Goal: Information Seeking & Learning: Learn about a topic

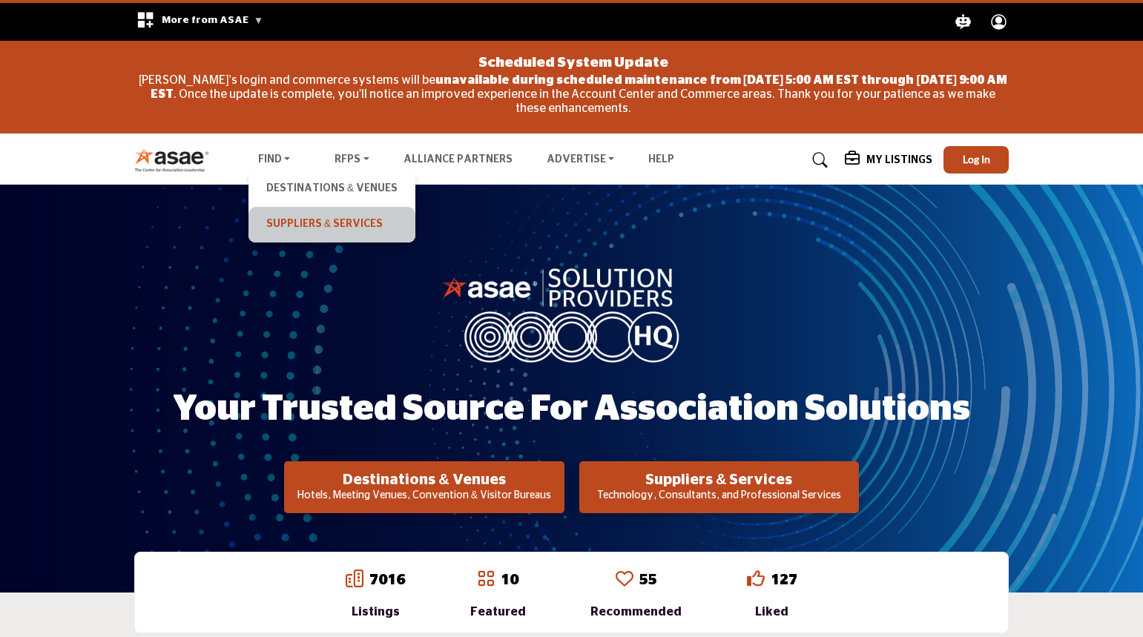
click at [291, 221] on link "Suppliers & Services" at bounding box center [332, 224] width 152 height 21
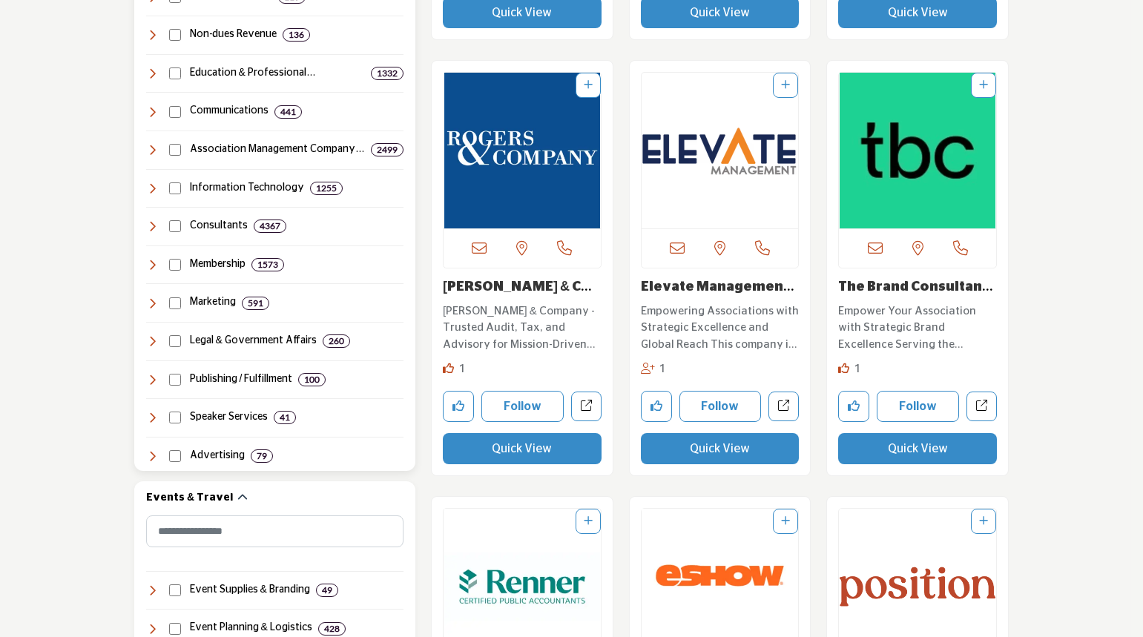
scroll to position [953, 0]
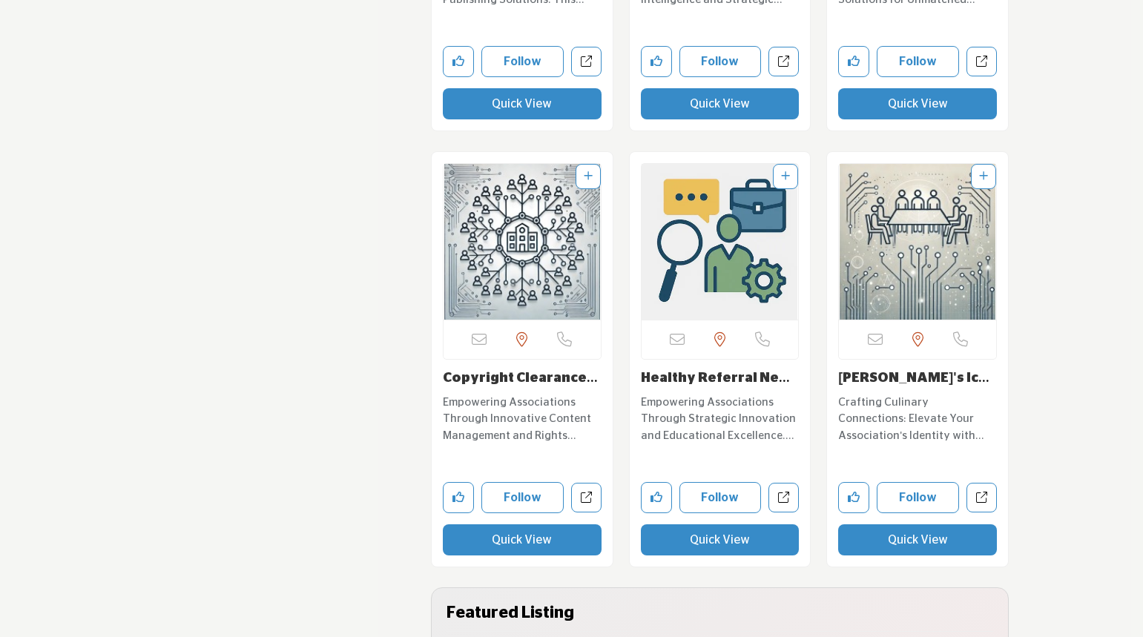
scroll to position [3155, 0]
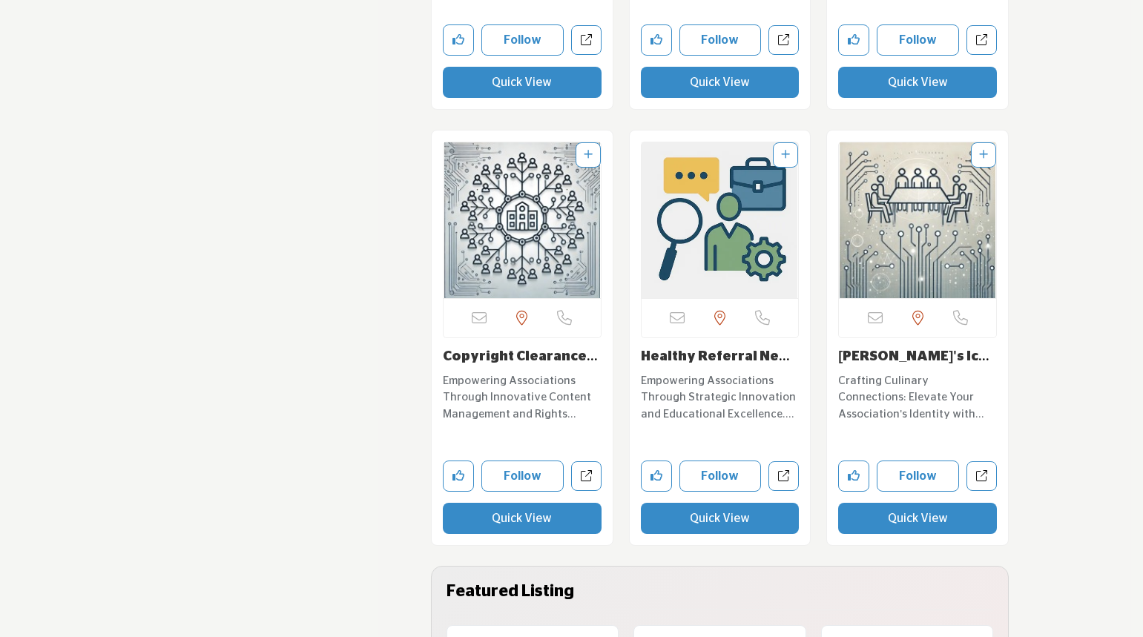
click at [918, 258] on img "Open Listing in new tab" at bounding box center [917, 220] width 157 height 156
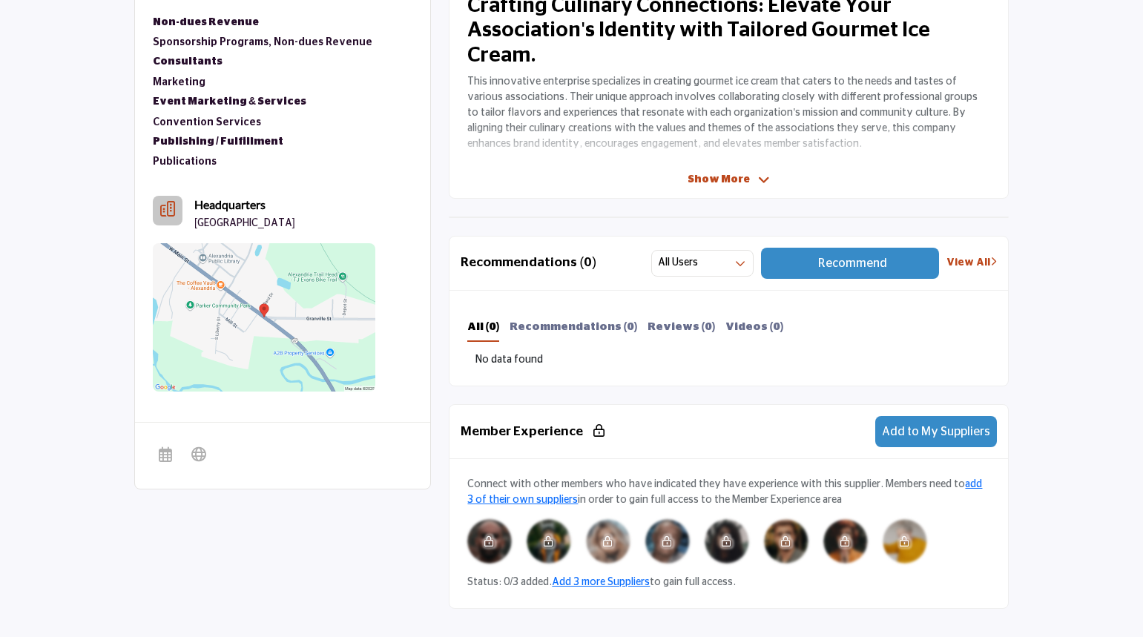
scroll to position [612, 0]
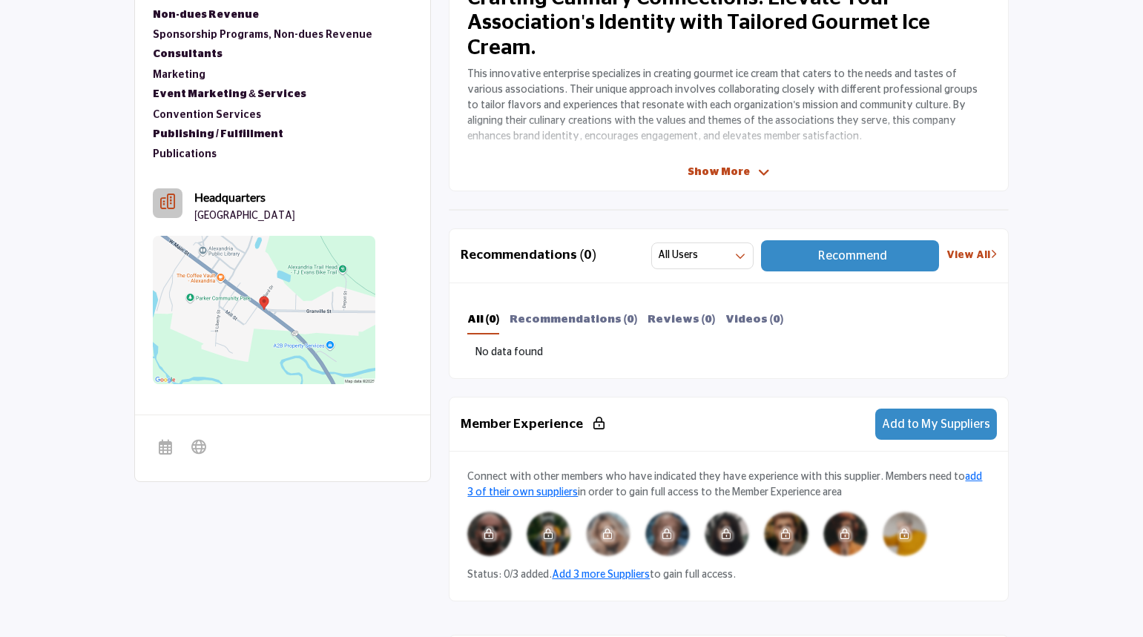
click at [703, 169] on span "Show More" at bounding box center [718, 173] width 62 height 16
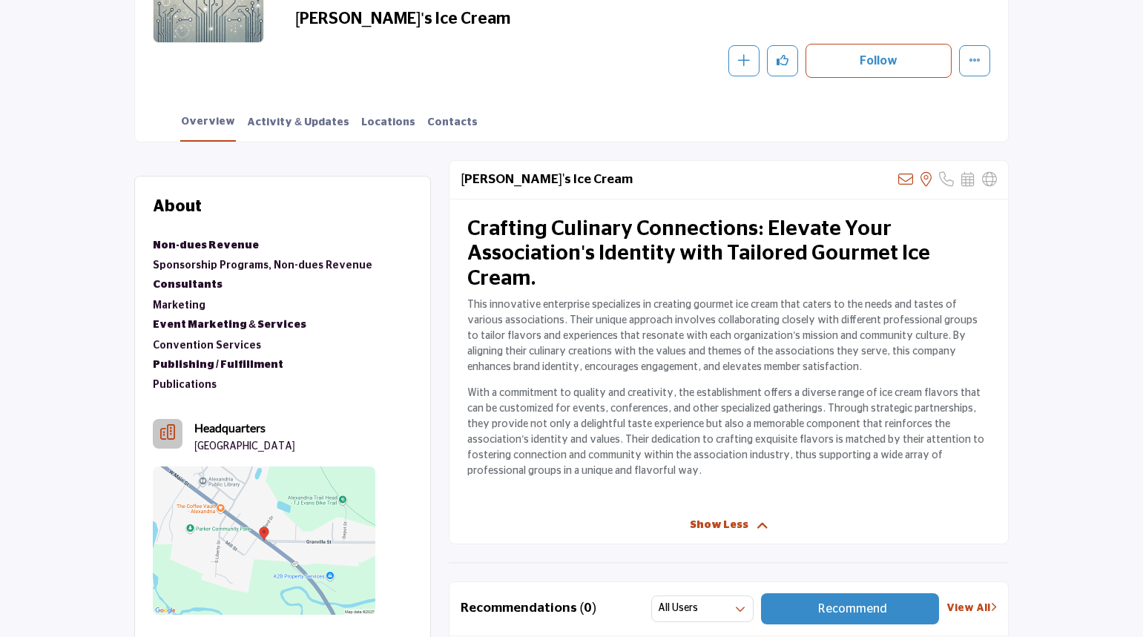
scroll to position [390, 0]
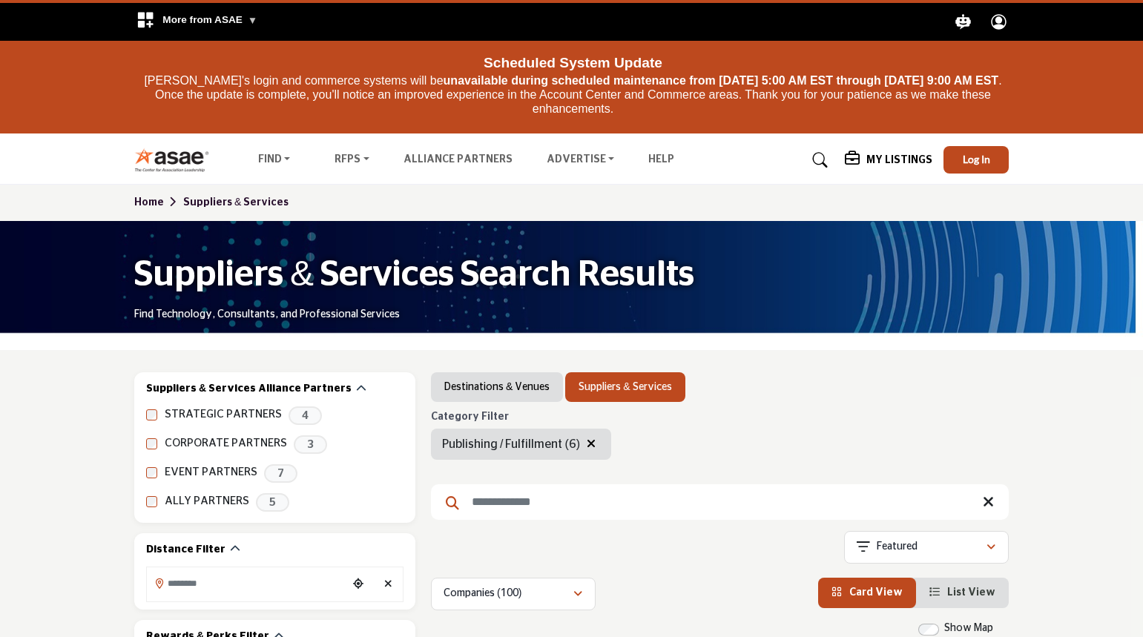
click at [583, 436] on button "button" at bounding box center [591, 443] width 18 height 19
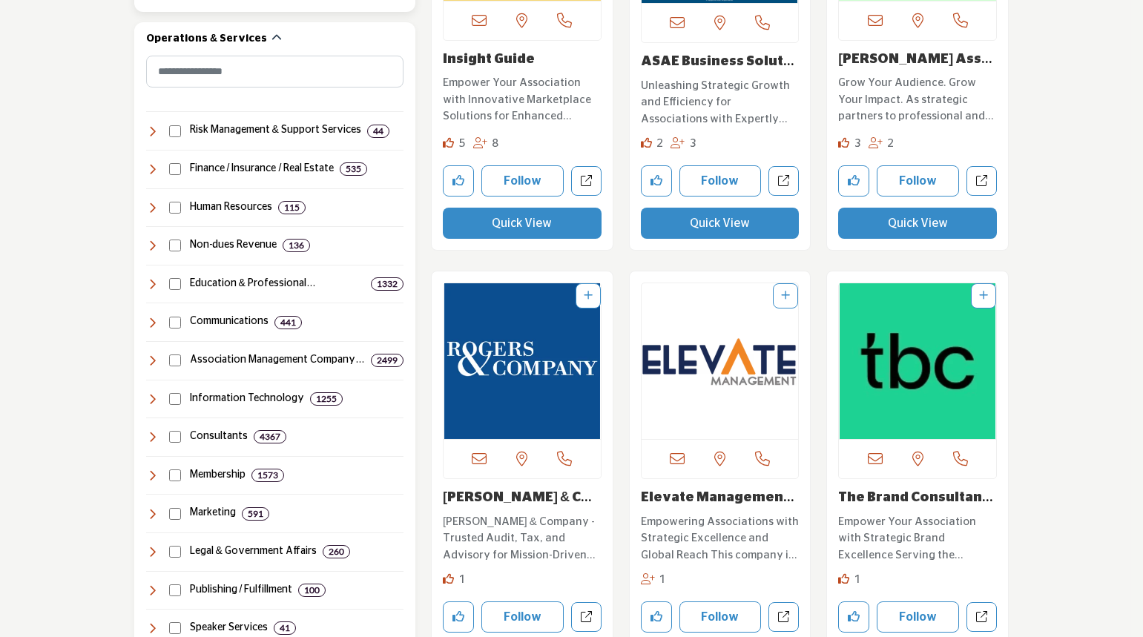
scroll to position [761, 0]
click at [149, 282] on icon at bounding box center [152, 283] width 12 height 12
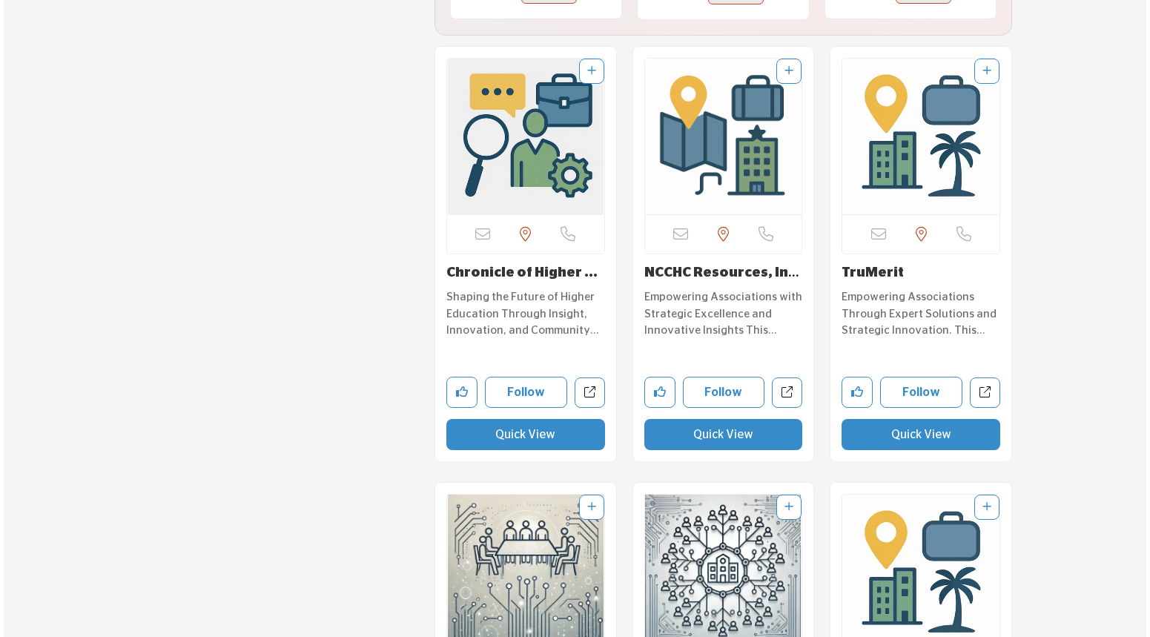
scroll to position [4094, 0]
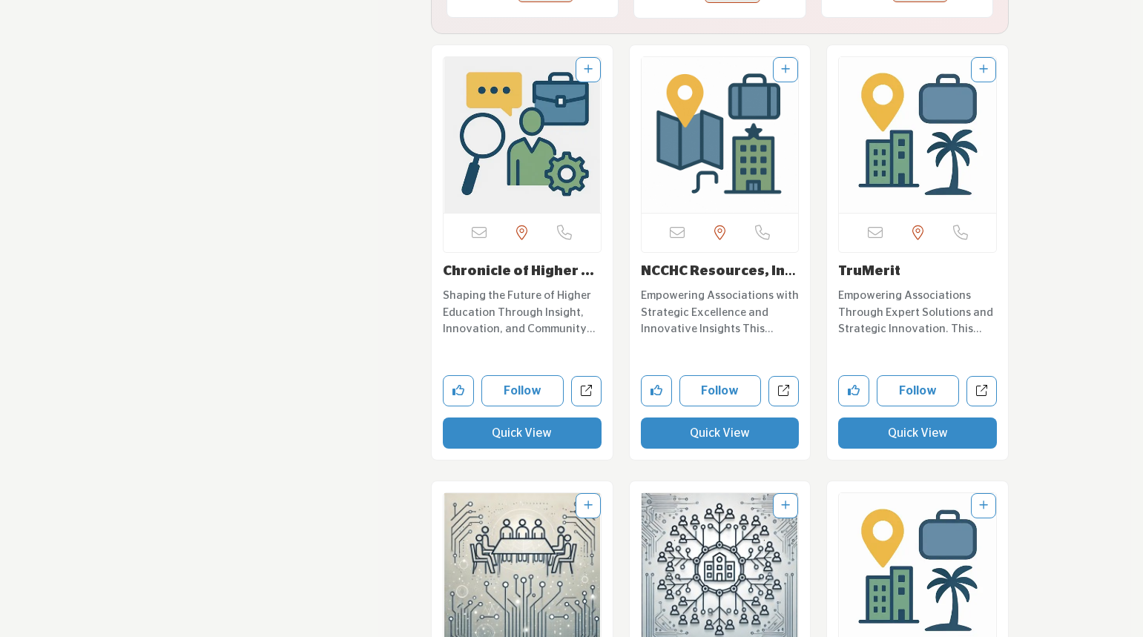
click at [509, 431] on button "Quick View" at bounding box center [522, 432] width 159 height 31
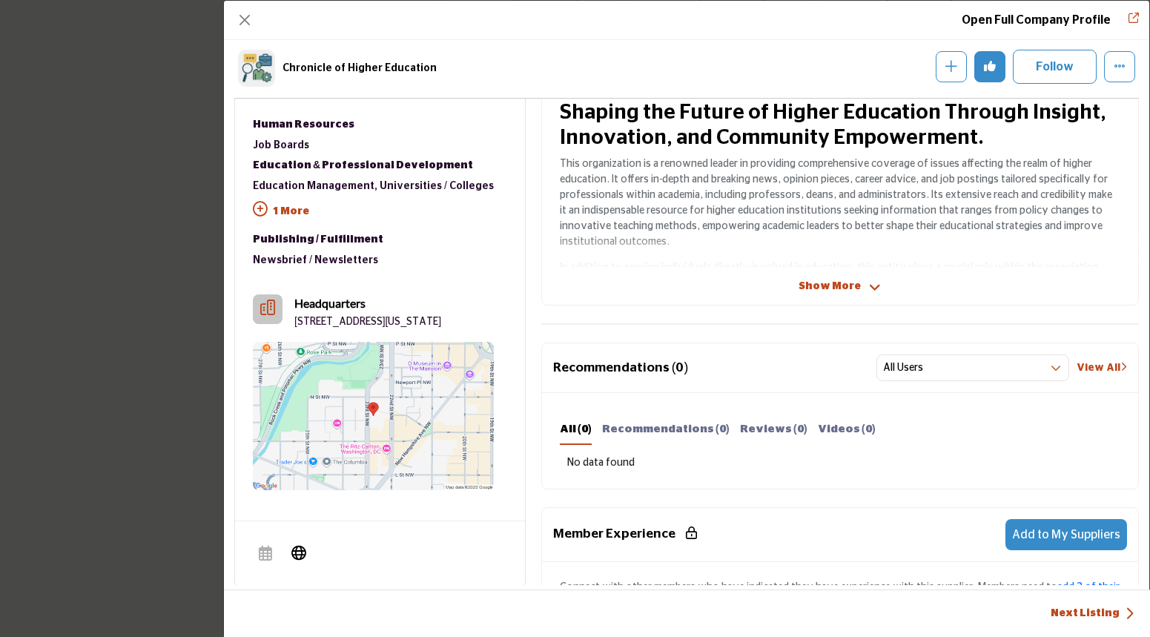
scroll to position [0, 0]
